Goal: Task Accomplishment & Management: Complete application form

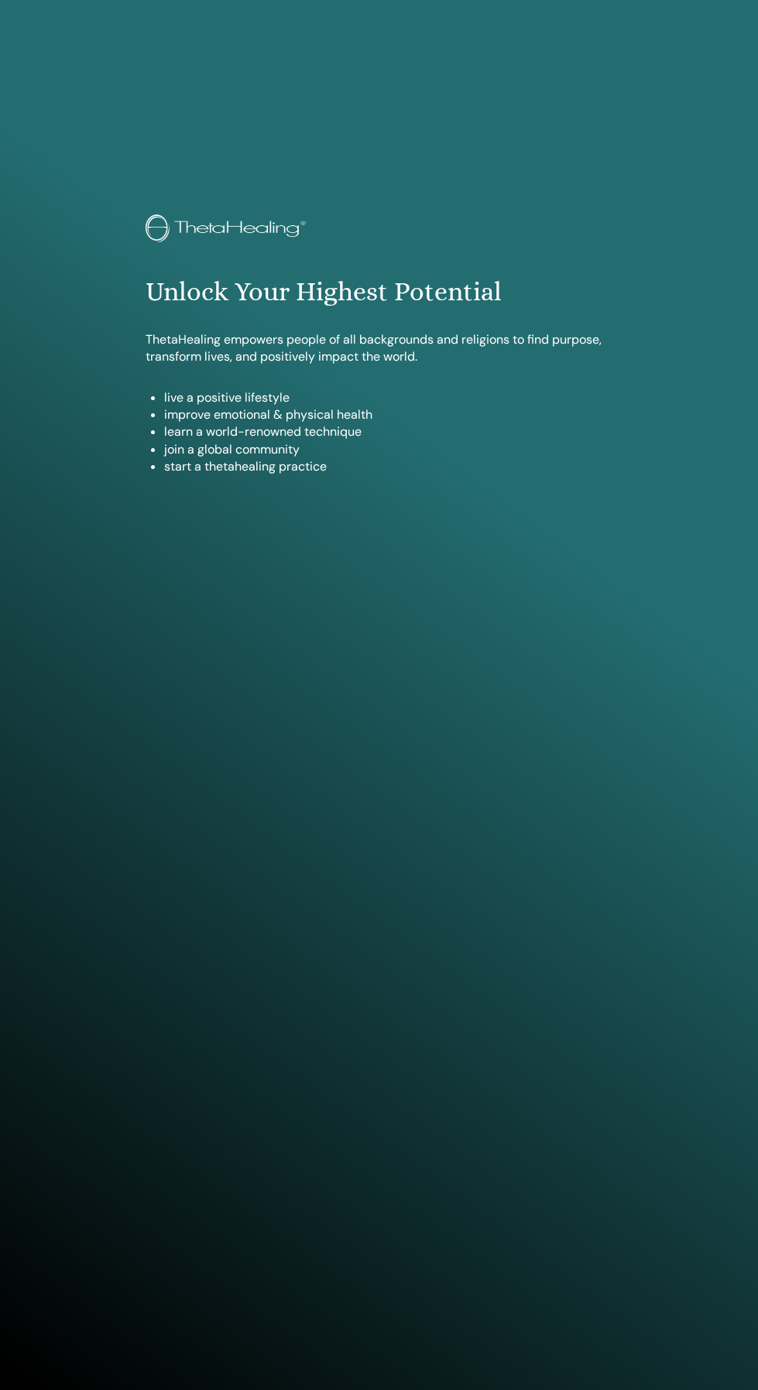
scroll to position [1264, 0]
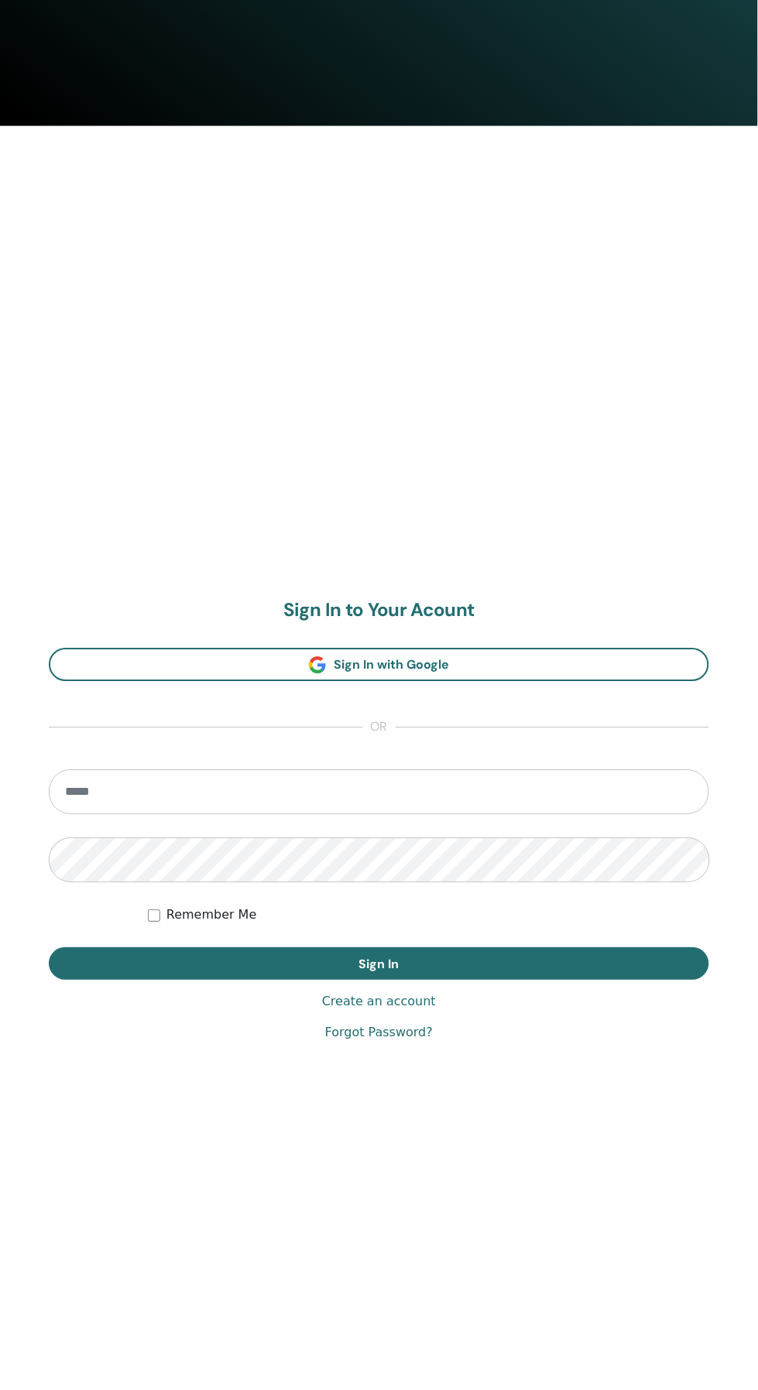
click at [635, 788] on input "email" at bounding box center [379, 792] width 660 height 45
type input "**********"
click at [49, 948] on button "Sign In" at bounding box center [379, 964] width 660 height 32
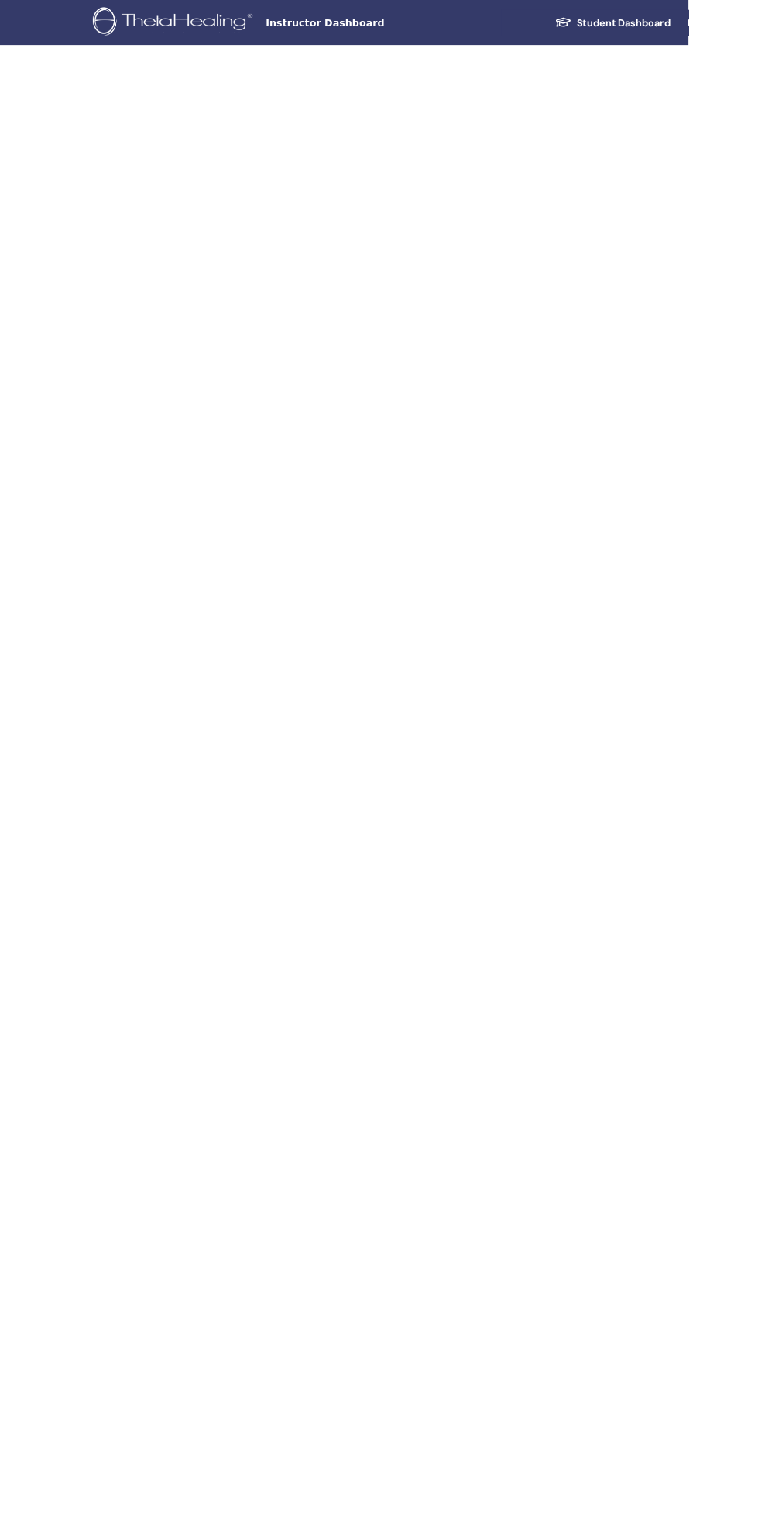
click at [636, 1199] on body "Instructor Dashboard Student Dashboard" at bounding box center [379, 758] width 758 height 1516
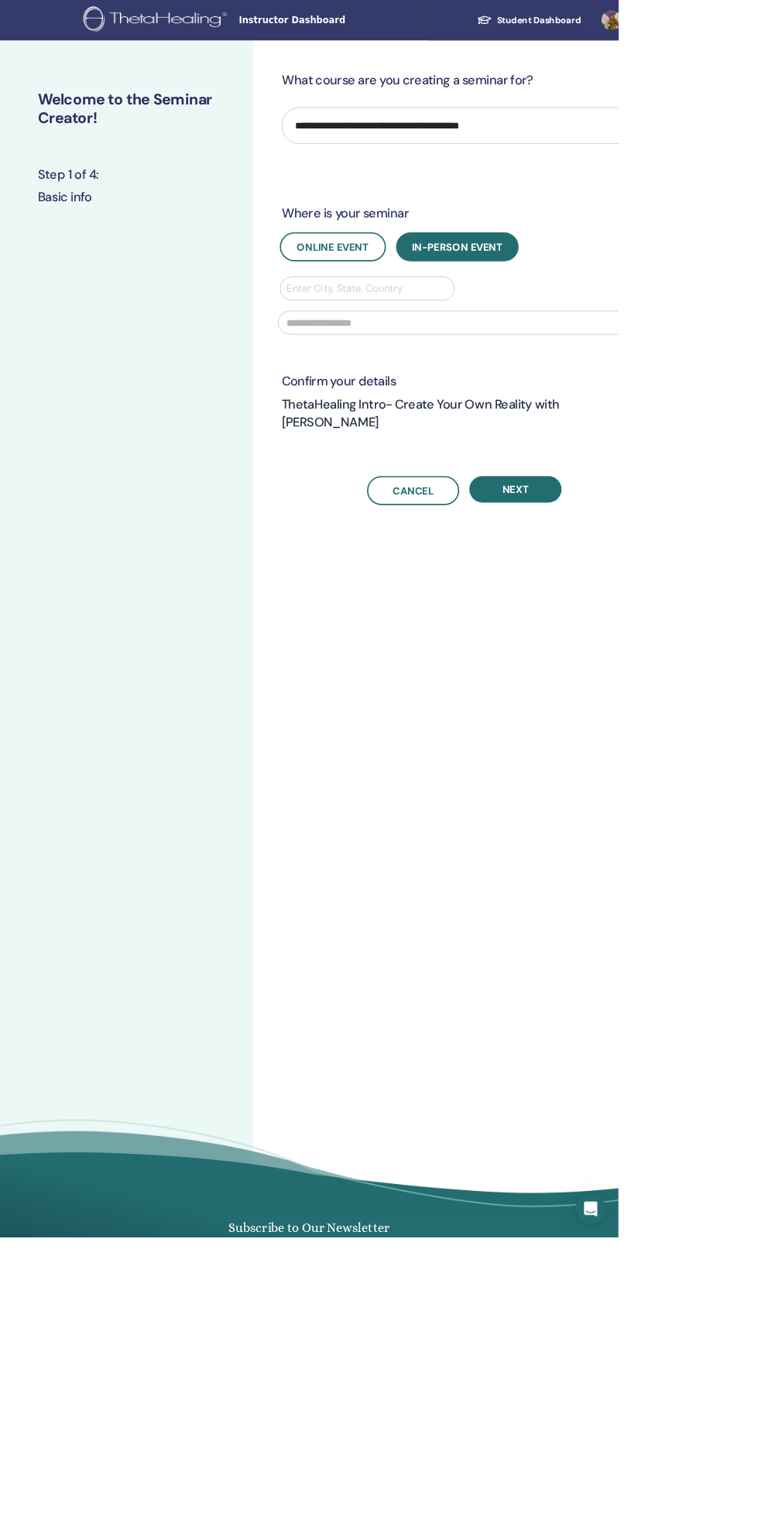
click at [173, 22] on img at bounding box center [192, 25] width 181 height 35
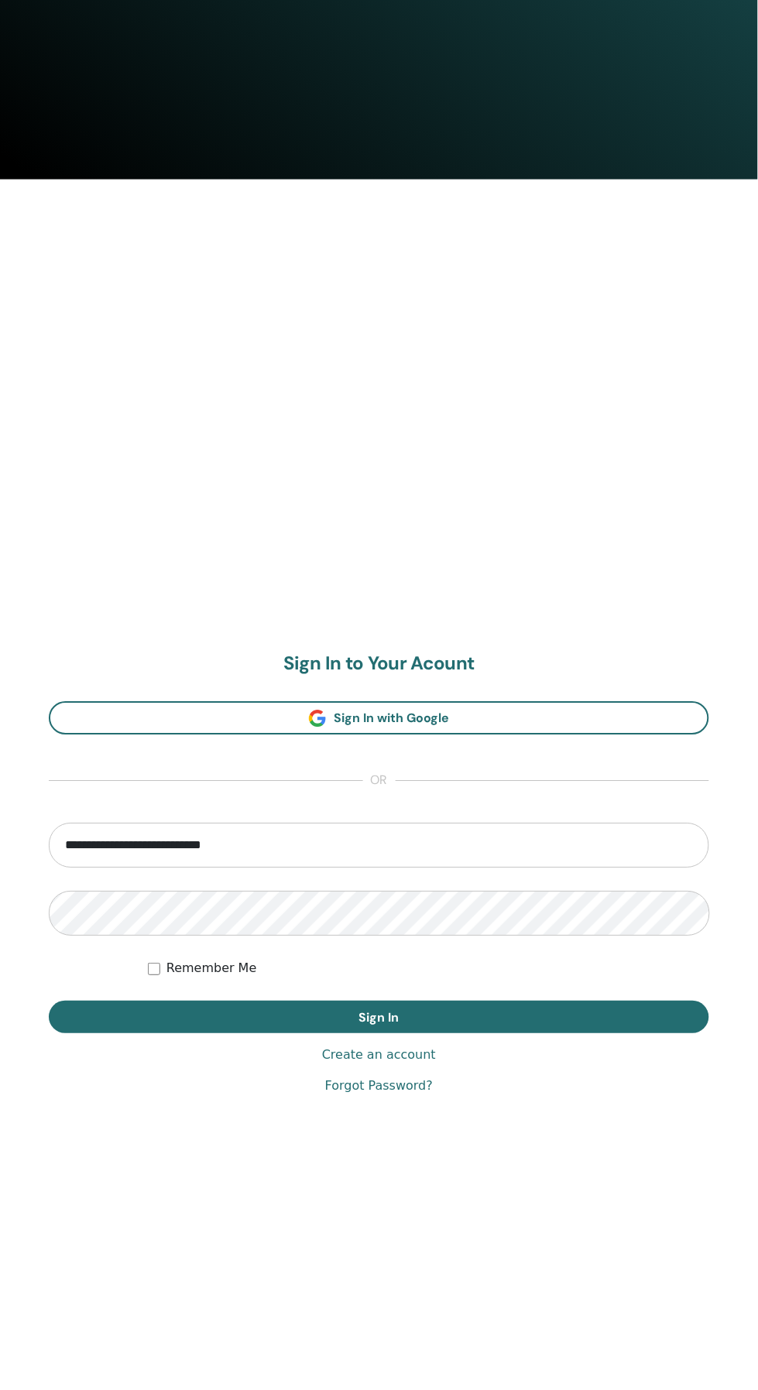
scroll to position [1264, 0]
